Goal: Task Accomplishment & Management: Manage account settings

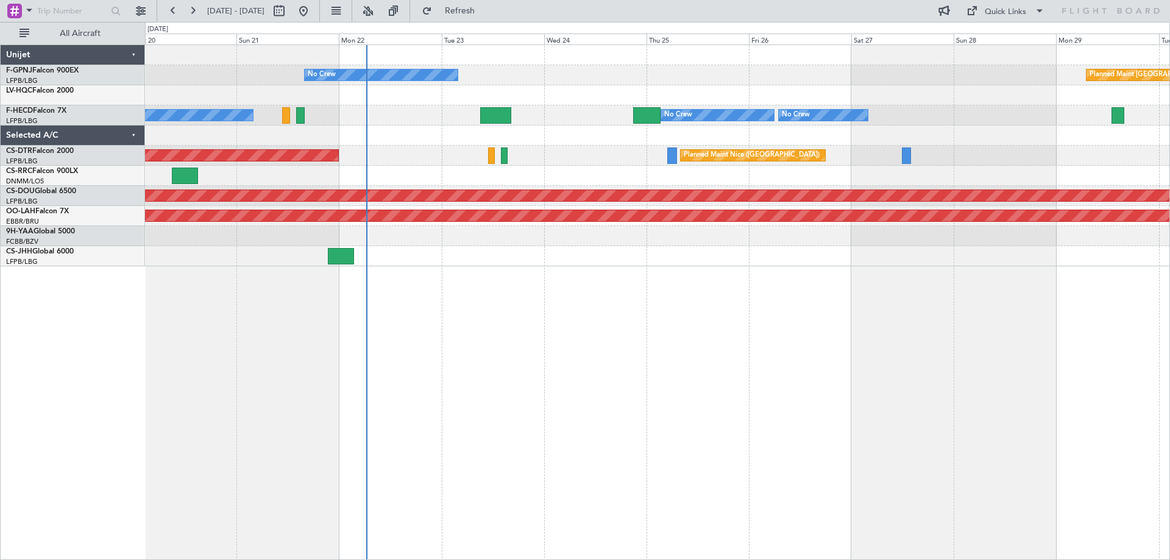
click at [402, 298] on div "No Crew Planned Maint [GEOGRAPHIC_DATA] ([GEOGRAPHIC_DATA]) AOG Maint [GEOGRAPH…" at bounding box center [657, 302] width 1025 height 516
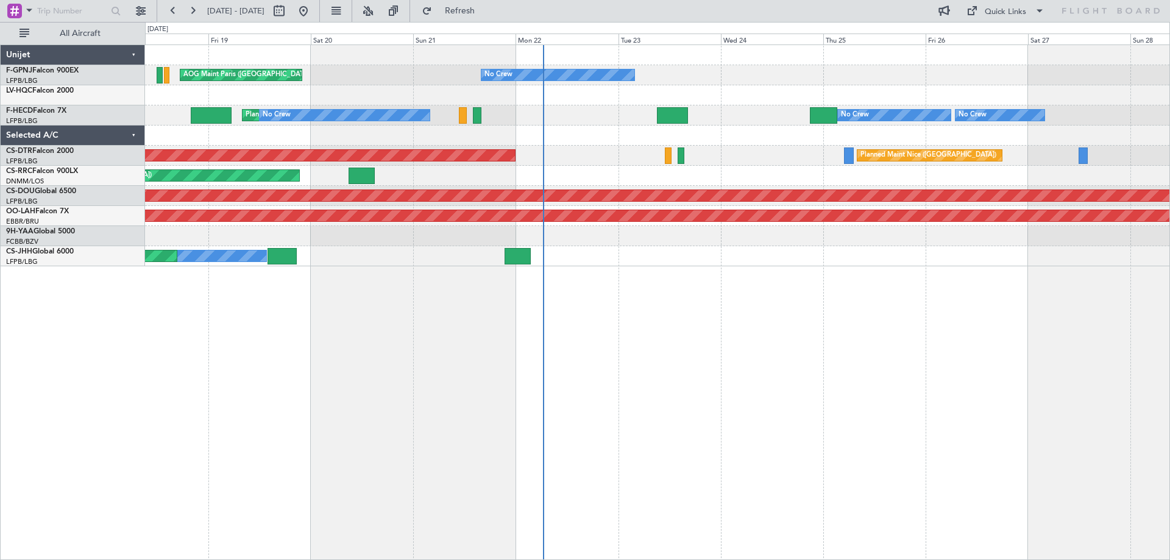
click at [740, 310] on div "No Crew AOG Maint [GEOGRAPHIC_DATA] ([GEOGRAPHIC_DATA]) Planned Maint [GEOGRAPH…" at bounding box center [657, 302] width 1025 height 516
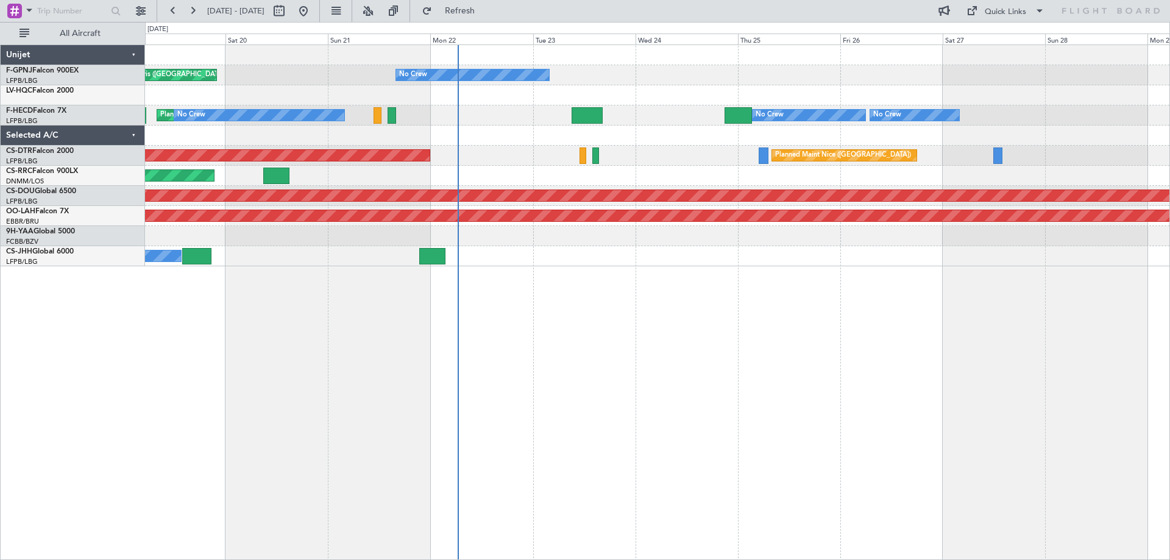
click at [620, 156] on div "AOG Maint Paris ([GEOGRAPHIC_DATA]) No Crew Planned Maint [GEOGRAPHIC_DATA] ([G…" at bounding box center [657, 155] width 1025 height 221
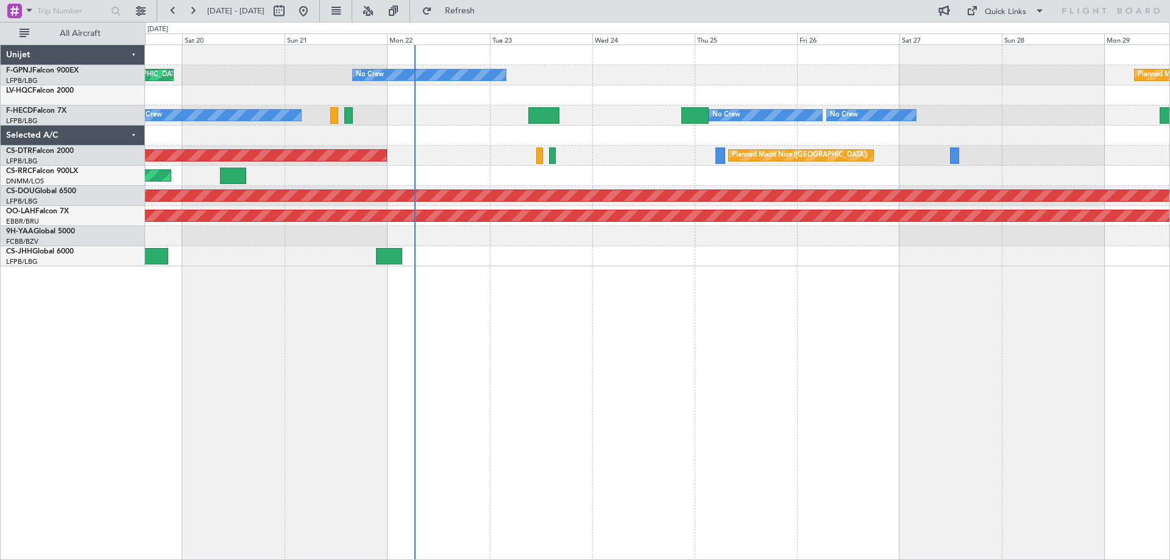
click at [564, 310] on div "No Crew Planned Maint [GEOGRAPHIC_DATA] ([GEOGRAPHIC_DATA]) AOG Maint [GEOGRAPH…" at bounding box center [657, 302] width 1025 height 516
click at [141, 12] on button at bounding box center [141, 11] width 20 height 20
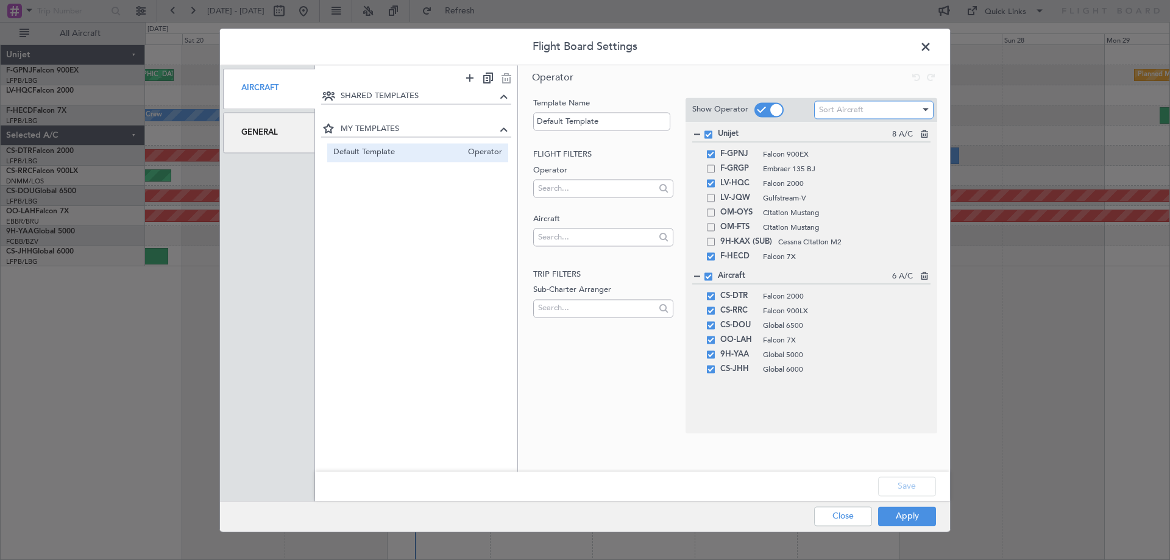
click at [891, 110] on div "Sort Aircraft" at bounding box center [869, 110] width 101 height 18
click at [892, 110] on div at bounding box center [585, 280] width 1170 height 560
click at [769, 112] on span at bounding box center [769, 109] width 29 height 15
click at [0, 0] on input "checkbox" at bounding box center [0, 0] width 0 height 0
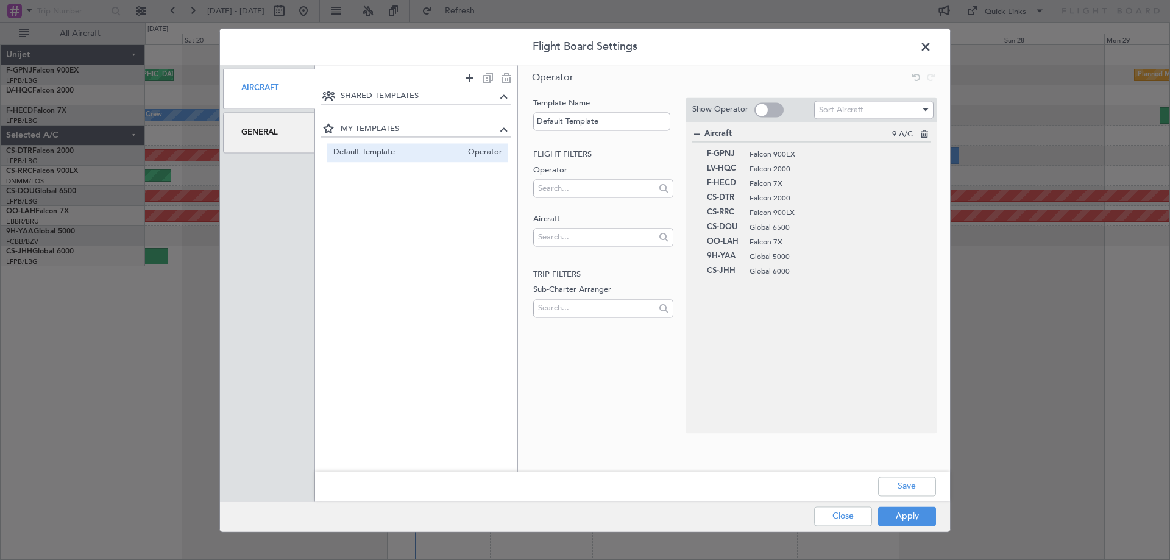
click at [764, 110] on span at bounding box center [769, 109] width 29 height 15
click at [0, 0] on input "checkbox" at bounding box center [0, 0] width 0 height 0
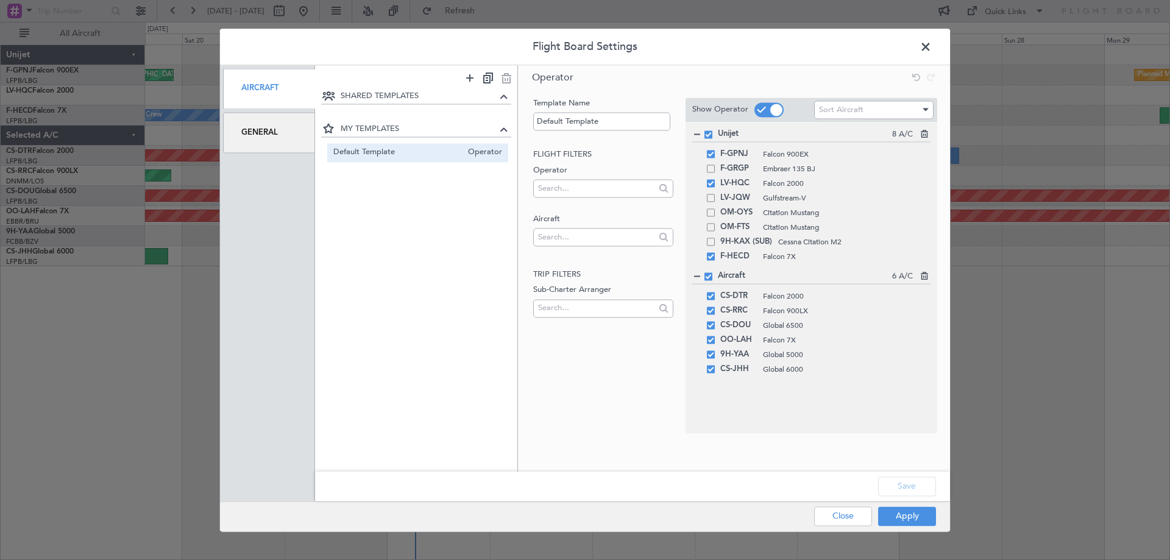
click at [764, 110] on span at bounding box center [769, 109] width 29 height 15
click at [0, 0] on input "checkbox" at bounding box center [0, 0] width 0 height 0
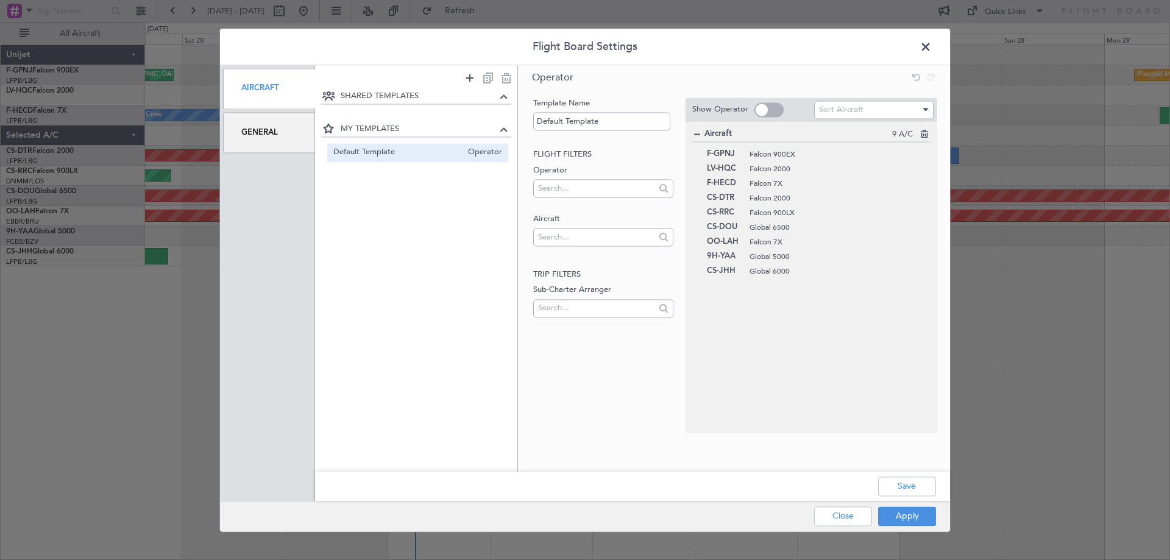
click at [764, 110] on span at bounding box center [769, 109] width 29 height 15
click at [0, 0] on input "checkbox" at bounding box center [0, 0] width 0 height 0
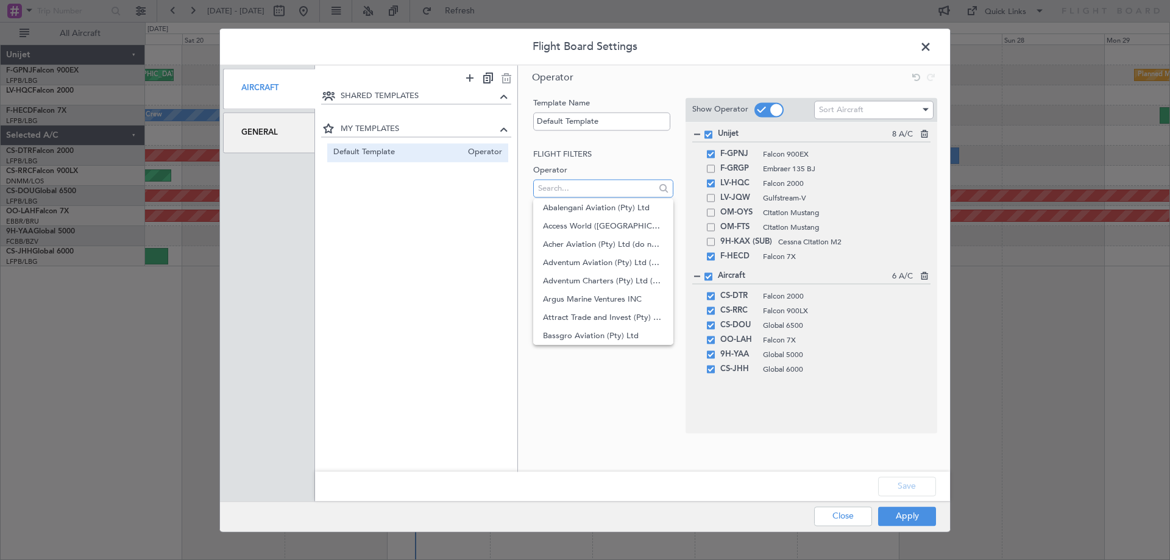
click at [591, 193] on input "text" at bounding box center [596, 188] width 116 height 18
click at [635, 144] on div "Template Name Default Template Flight filters Operator Aircraft Trip filters Su…" at bounding box center [602, 266] width 142 height 336
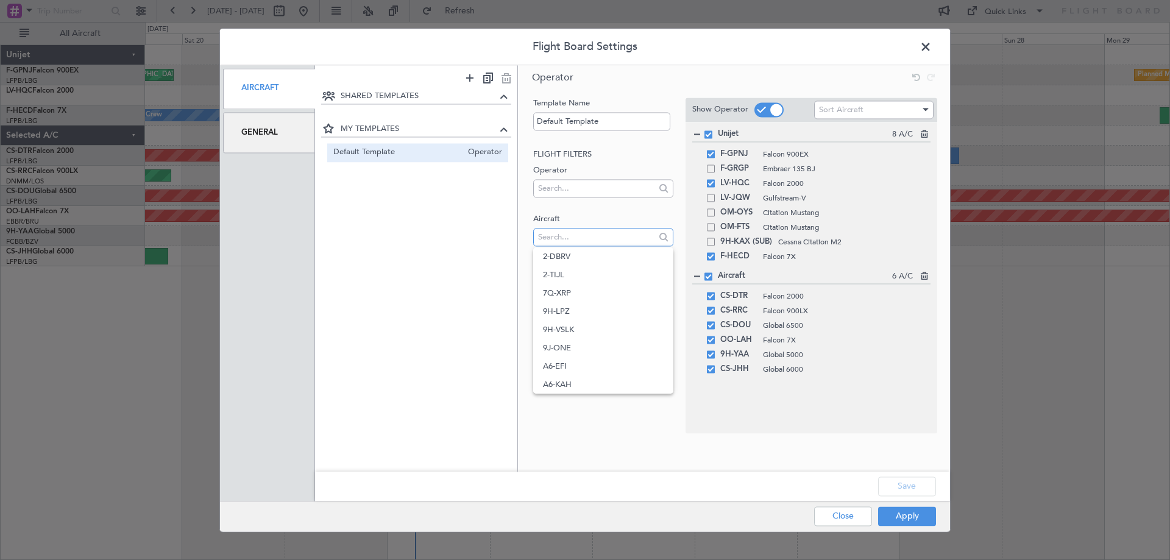
click at [588, 237] on input "text" at bounding box center [596, 237] width 116 height 18
click at [570, 258] on span "T7-EAGL" at bounding box center [603, 256] width 120 height 18
click at [922, 515] on button "Apply" at bounding box center [907, 517] width 58 height 20
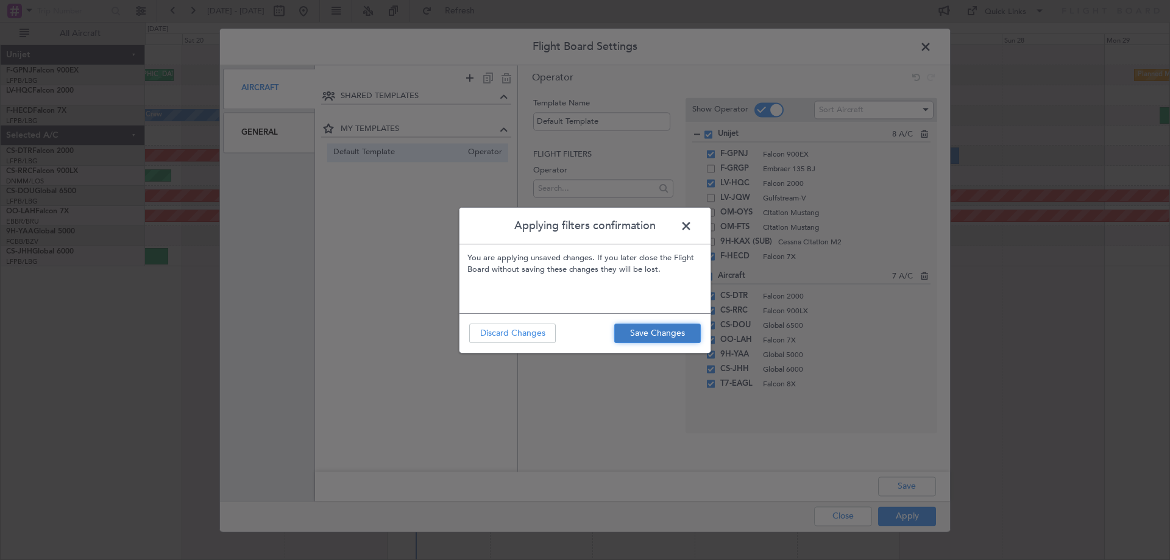
click at [671, 330] on button "Save Changes" at bounding box center [657, 334] width 87 height 20
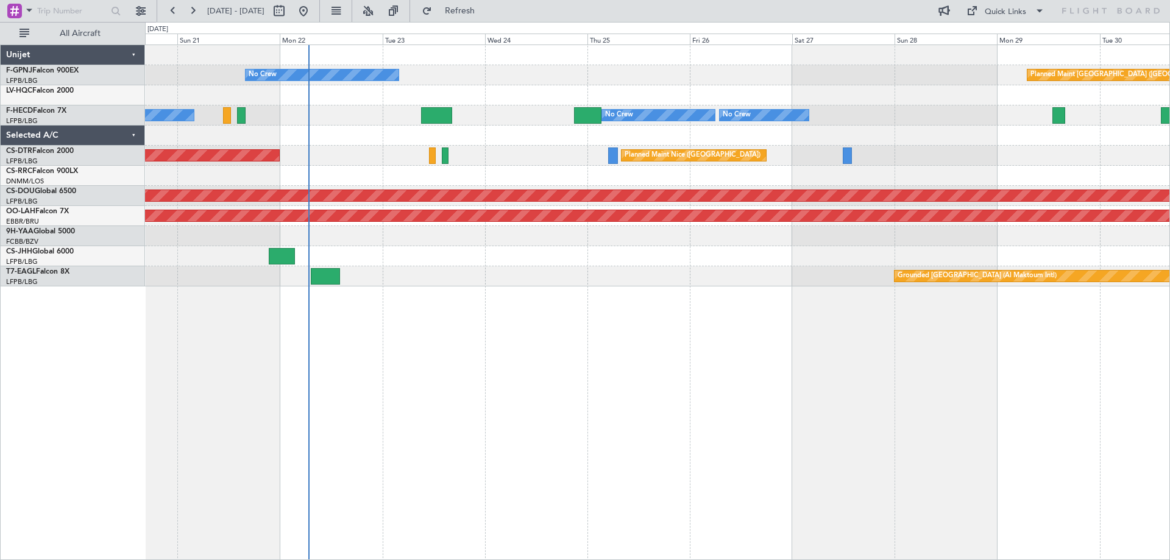
click at [849, 303] on div "Planned Maint [GEOGRAPHIC_DATA] ([GEOGRAPHIC_DATA]) No Crew AOG Maint [GEOGRAPH…" at bounding box center [657, 302] width 1025 height 516
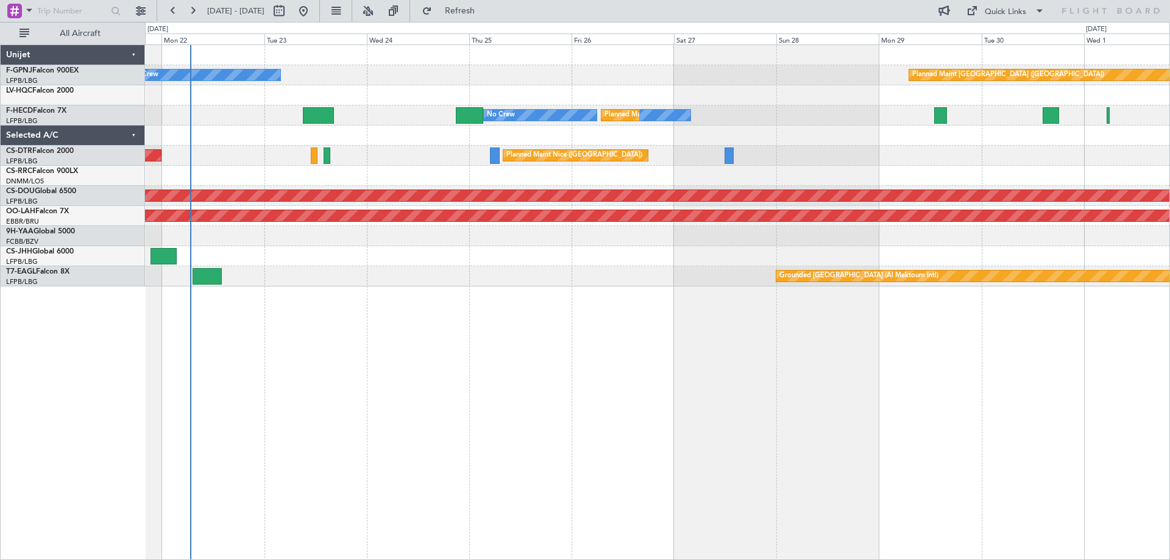
click at [1002, 358] on div "Planned Maint [GEOGRAPHIC_DATA] ([GEOGRAPHIC_DATA]) No Crew AOG Maint [GEOGRAPH…" at bounding box center [657, 302] width 1025 height 516
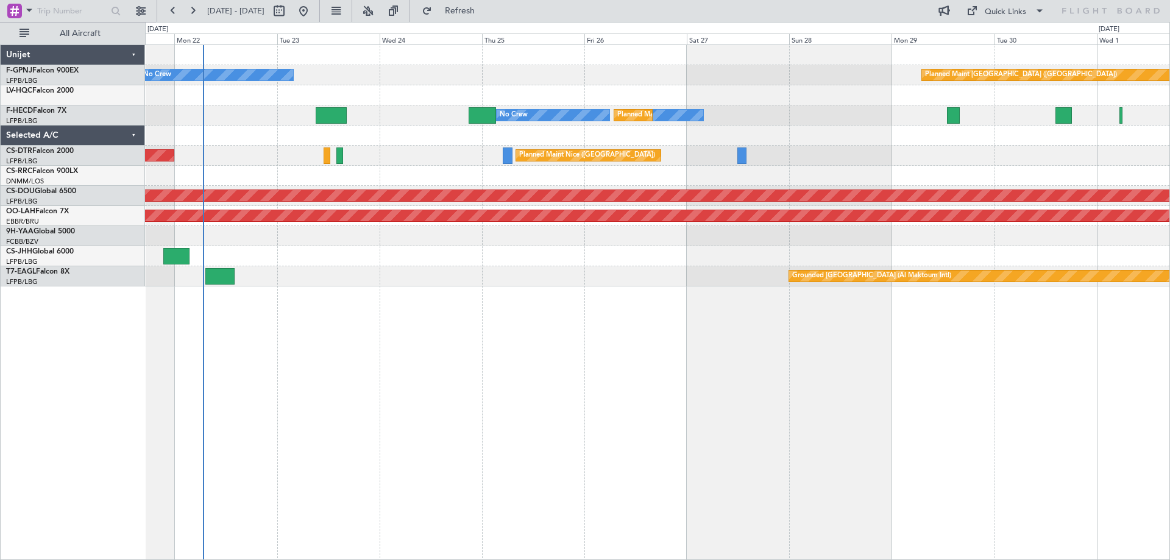
click at [365, 341] on div "Planned Maint [GEOGRAPHIC_DATA] ([GEOGRAPHIC_DATA]) No Crew AOG Maint [GEOGRAPH…" at bounding box center [657, 302] width 1025 height 516
